Goal: Transaction & Acquisition: Purchase product/service

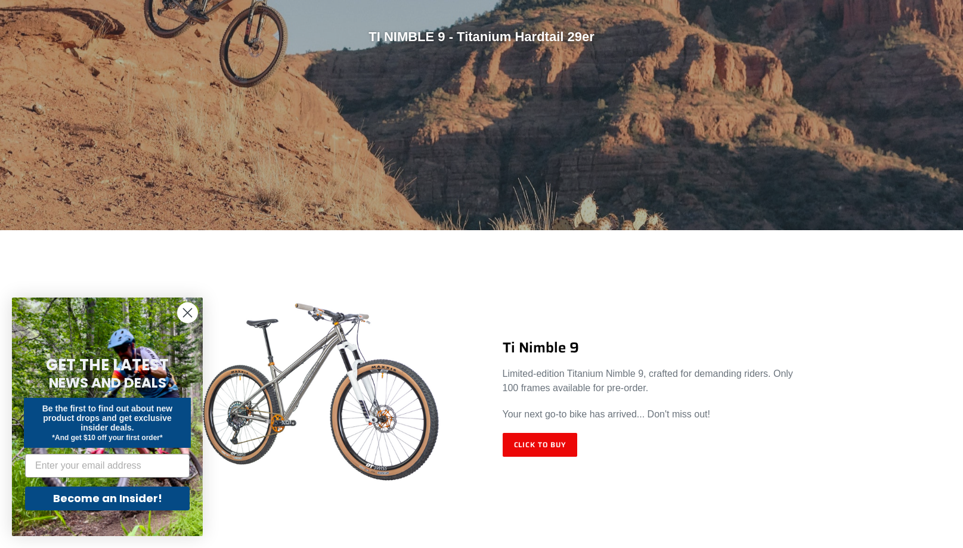
scroll to position [364, 0]
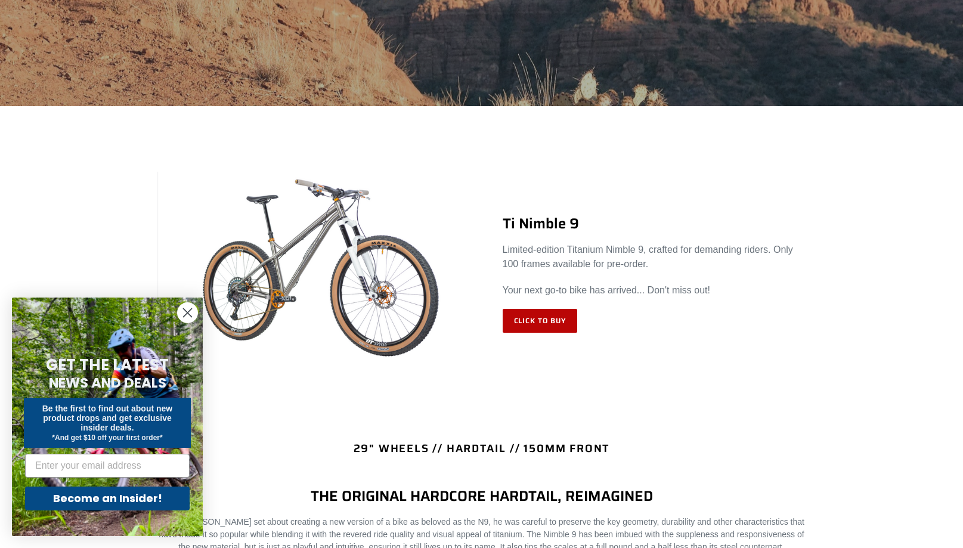
click at [545, 326] on link "Click to Buy" at bounding box center [540, 321] width 75 height 24
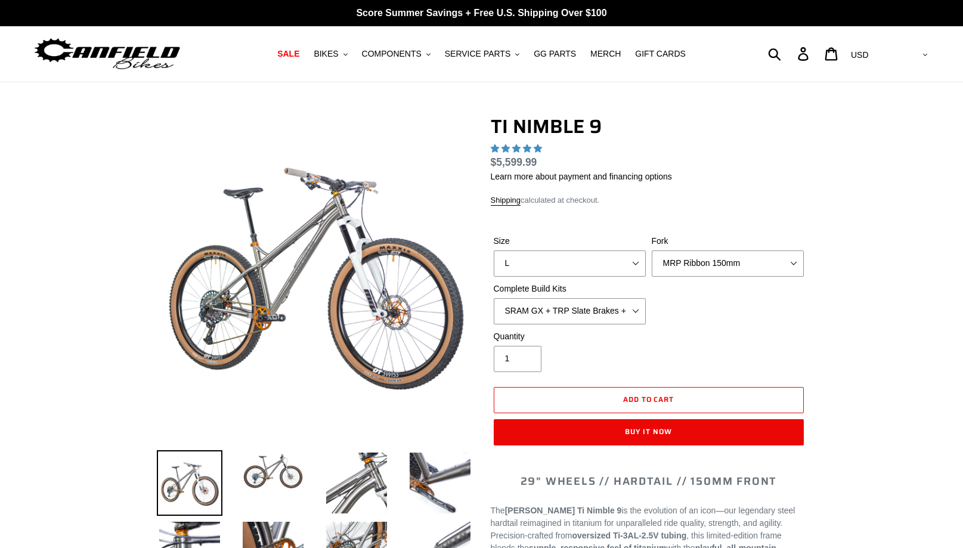
select select "highest-rating"
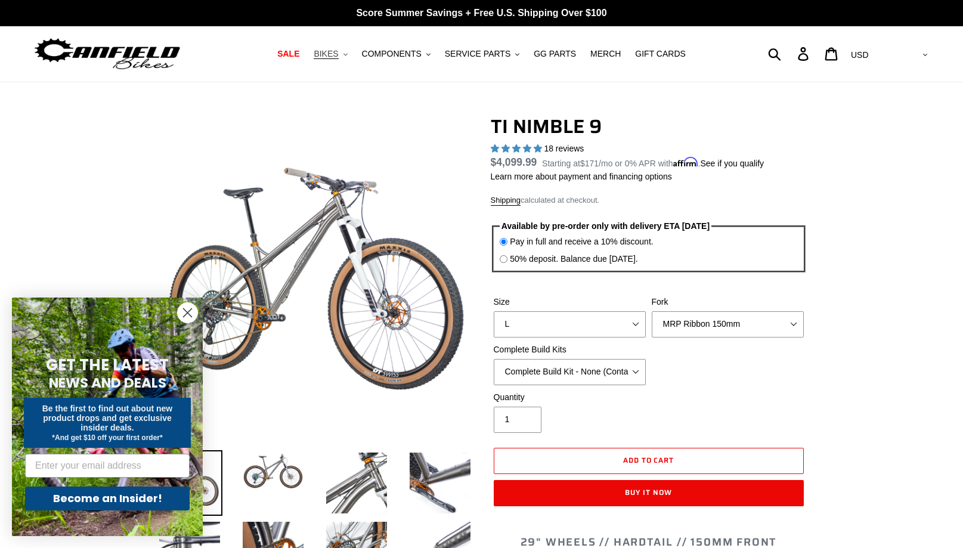
click at [330, 50] on span "BIKES" at bounding box center [326, 54] width 24 height 10
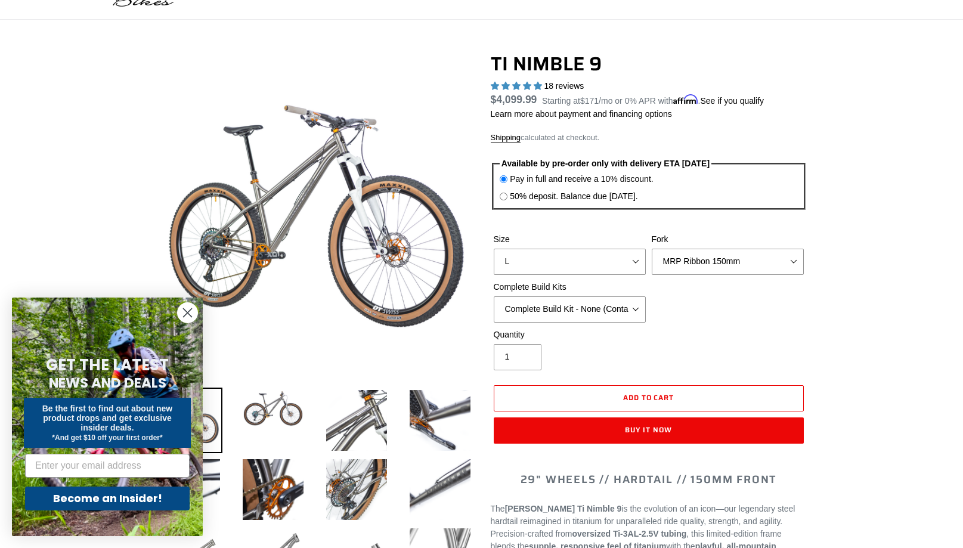
scroll to position [70, 0]
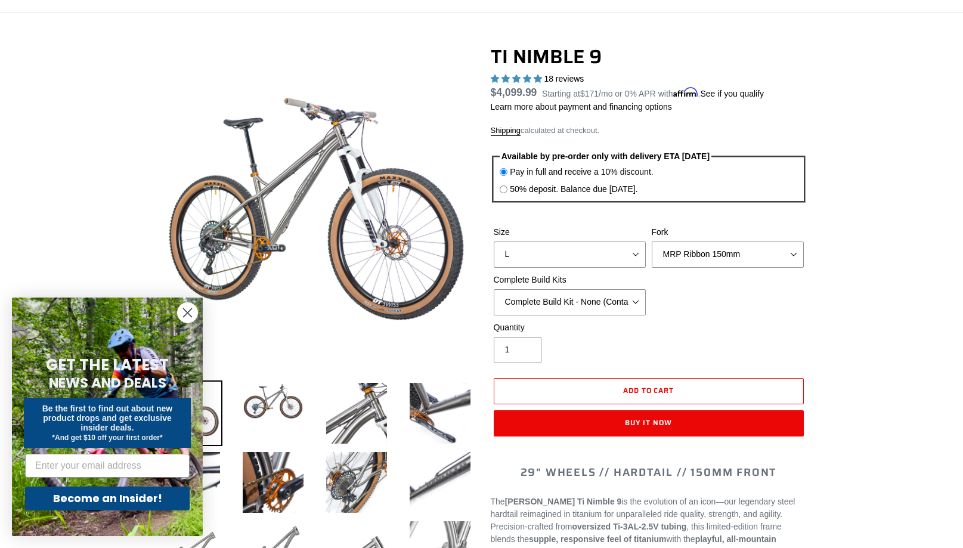
click at [191, 313] on circle "Close dialog" at bounding box center [188, 313] width 20 height 20
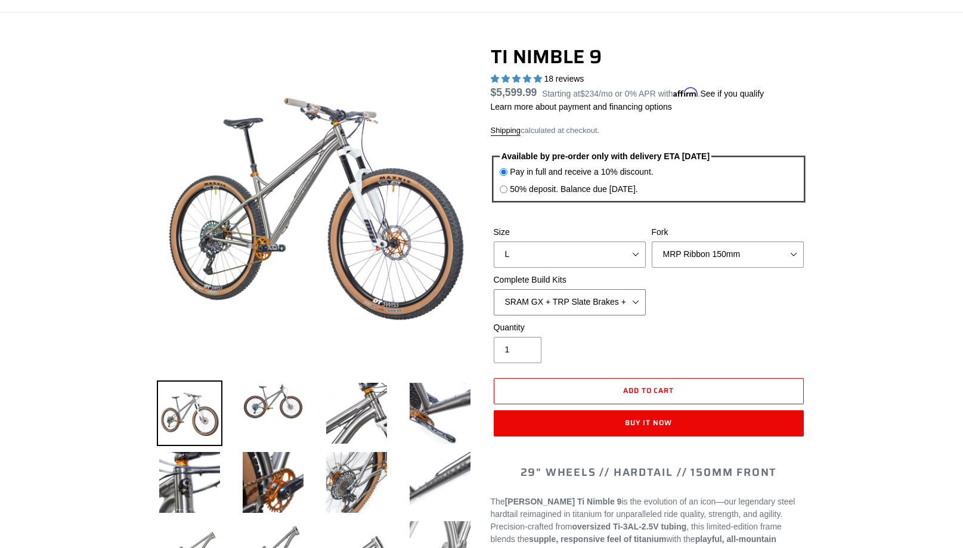
select select "SHIMANO XT + SHIMANO brakes + Rotors + e13 LG-1 Wheels"
